Goal: Check status

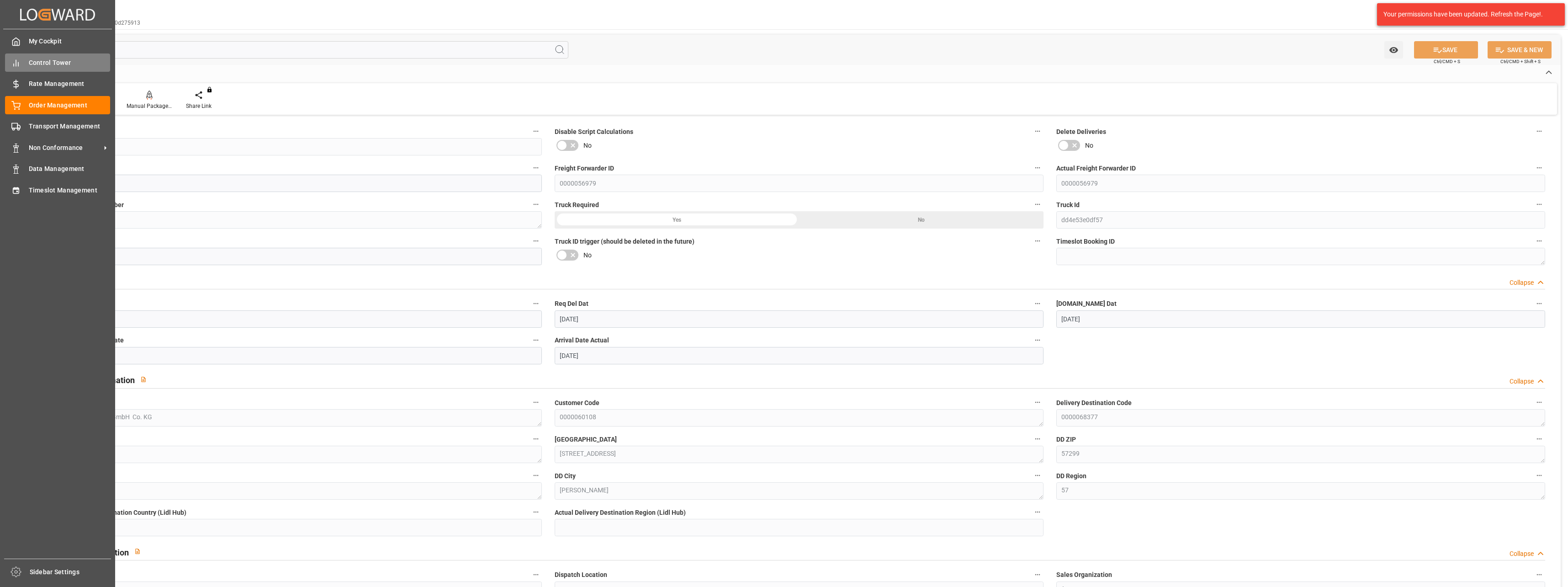
click at [29, 65] on span "Control Tower" at bounding box center [69, 63] width 82 height 10
